Goal: Task Accomplishment & Management: Manage account settings

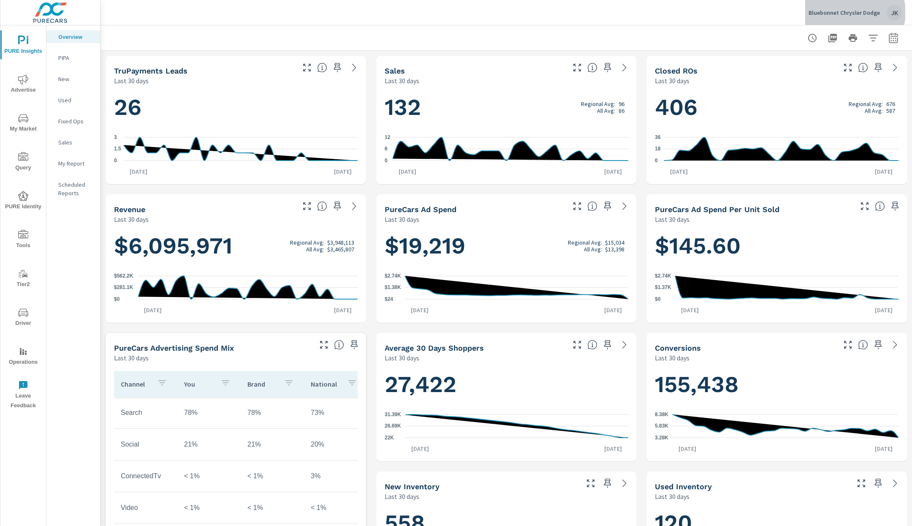
click at [855, 12] on p "Bluebonnet Chrysler Dodge" at bounding box center [844, 13] width 71 height 8
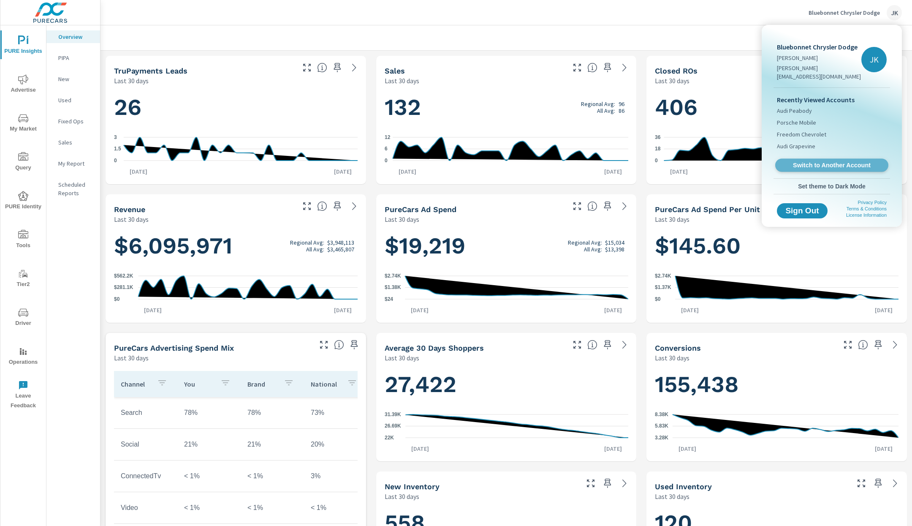
click at [824, 159] on link "Switch to Another Account" at bounding box center [832, 165] width 113 height 13
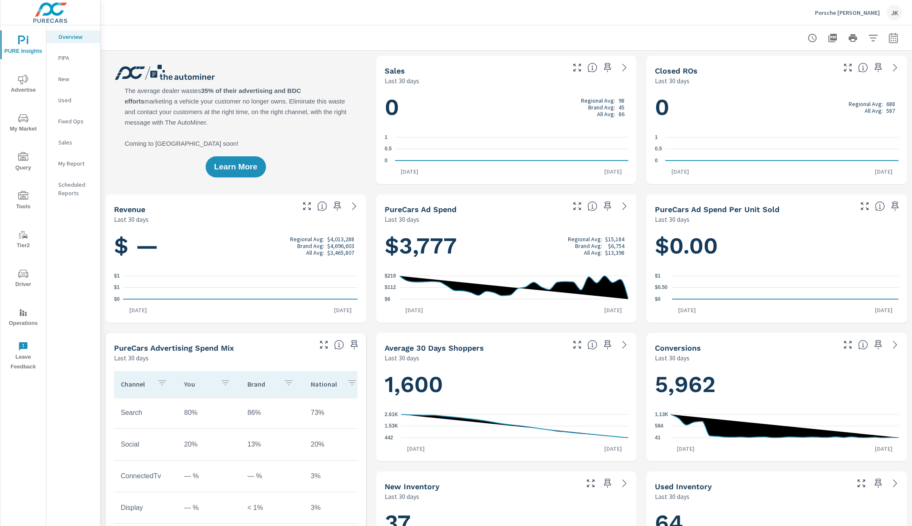
click at [711, 38] on div at bounding box center [507, 37] width 792 height 25
click at [22, 279] on span "Driver" at bounding box center [23, 279] width 41 height 21
